Goal: Task Accomplishment & Management: Manage account settings

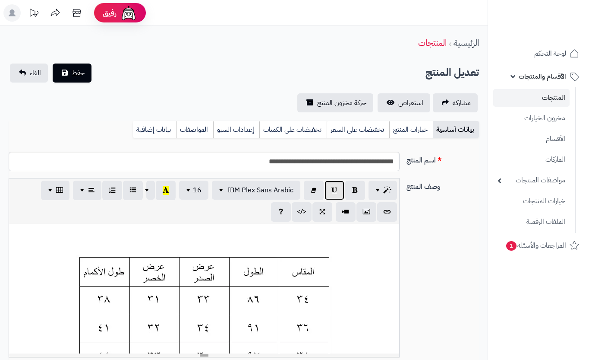
drag, startPoint x: 0, startPoint y: 0, endPoint x: 307, endPoint y: 154, distance: 343.6
click at [319, 190] on div at bounding box center [334, 189] width 63 height 19
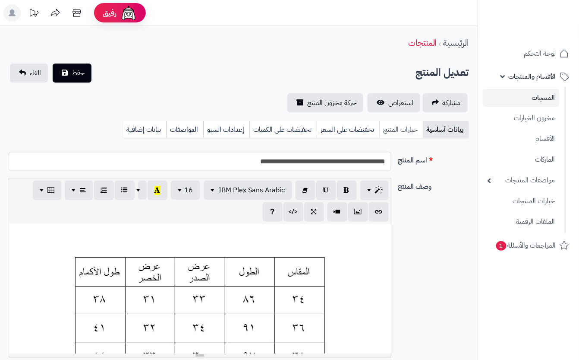
scroll to position [0, 9]
click at [395, 129] on link "خيارات المنتج" at bounding box center [401, 129] width 44 height 17
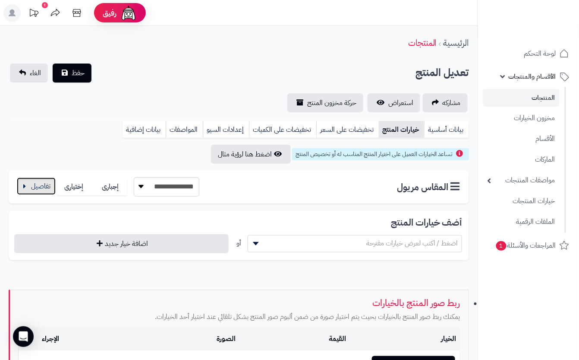
click at [46, 190] on button "button" at bounding box center [36, 185] width 39 height 17
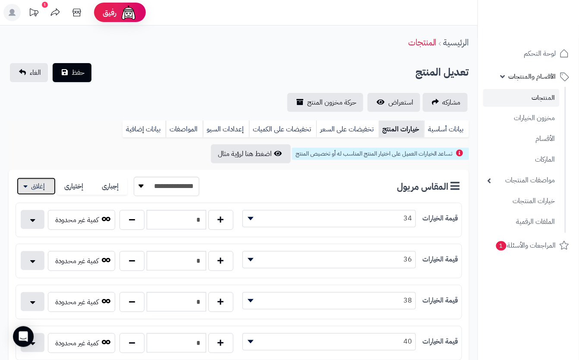
scroll to position [0, 0]
click at [186, 107] on div "مشاركه استعراض حركة مخزون المنتج" at bounding box center [239, 102] width 461 height 19
click at [73, 71] on span "حفظ" at bounding box center [78, 72] width 13 height 10
